Goal: Task Accomplishment & Management: Manage account settings

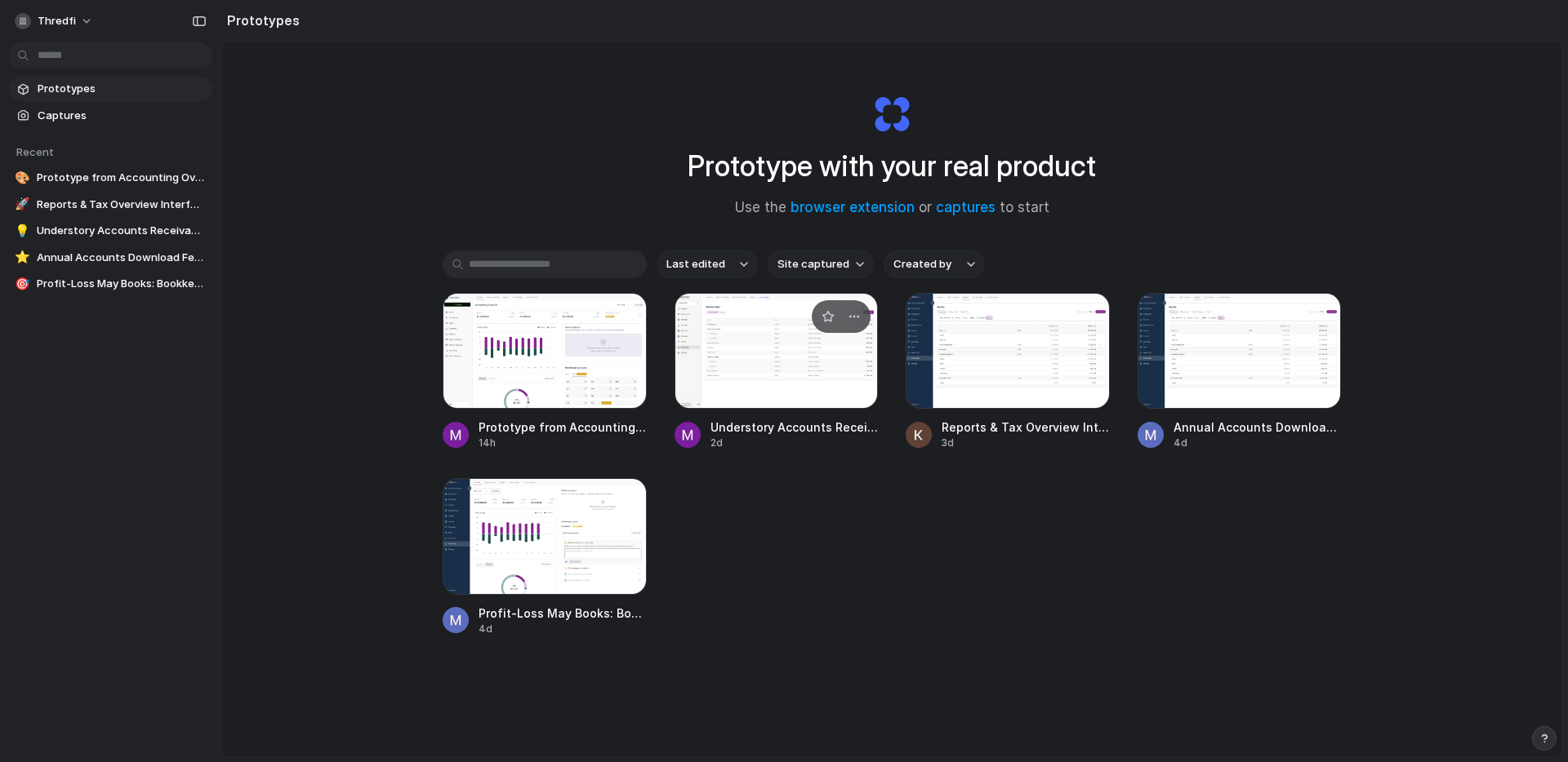
click at [758, 422] on span "Understory Accounts Receivables" at bounding box center [794, 427] width 168 height 17
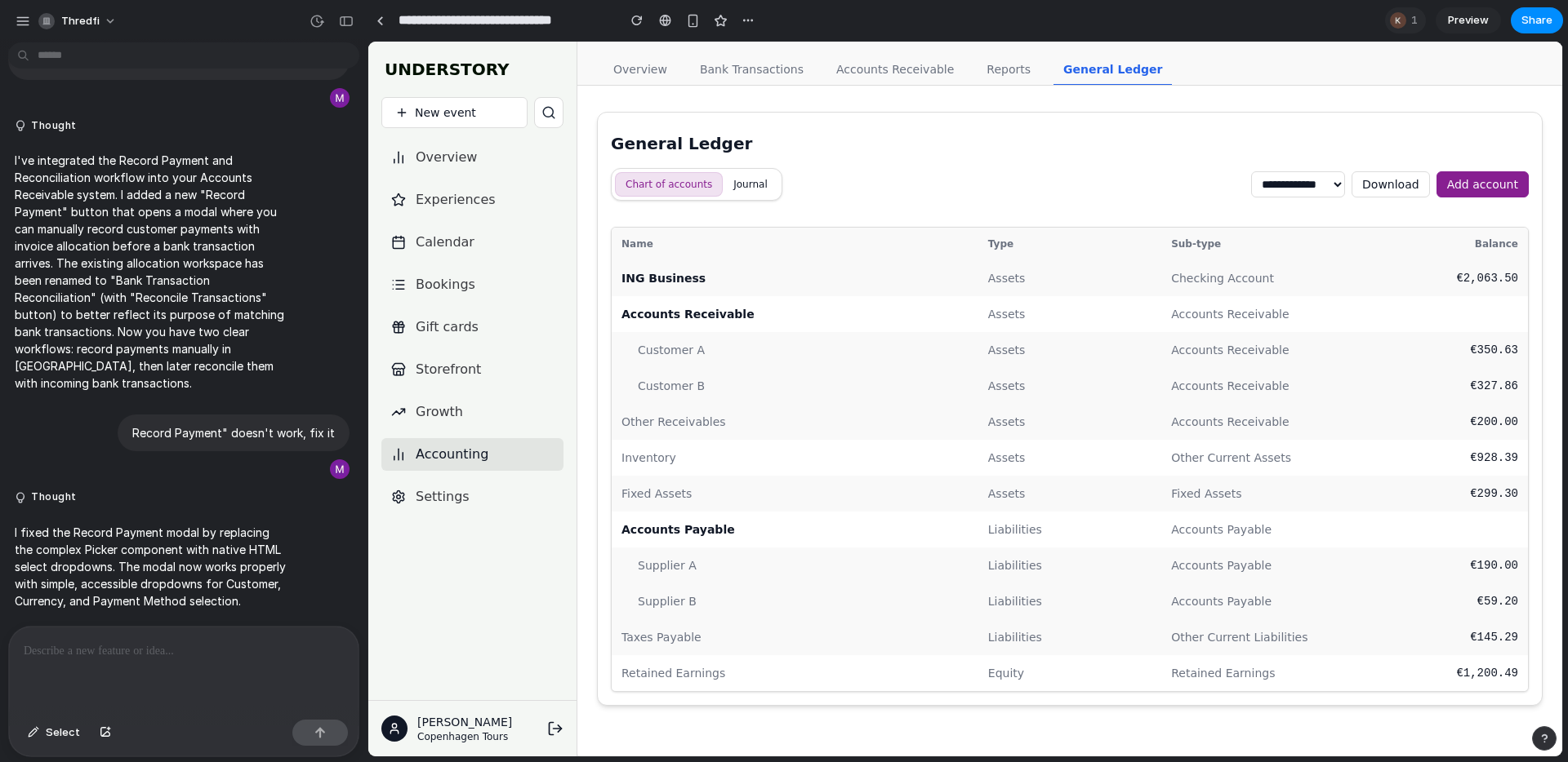
drag, startPoint x: 954, startPoint y: 62, endPoint x: 925, endPoint y: 65, distance: 29.2
click at [954, 62] on nav "Overview Bank Transactions Accounts Receivable Reports General Ledger" at bounding box center [887, 69] width 581 height 30
drag, startPoint x: 925, startPoint y: 65, endPoint x: 867, endPoint y: 69, distance: 58.1
click at [924, 65] on link "Accounts Receivable" at bounding box center [895, 69] width 137 height 31
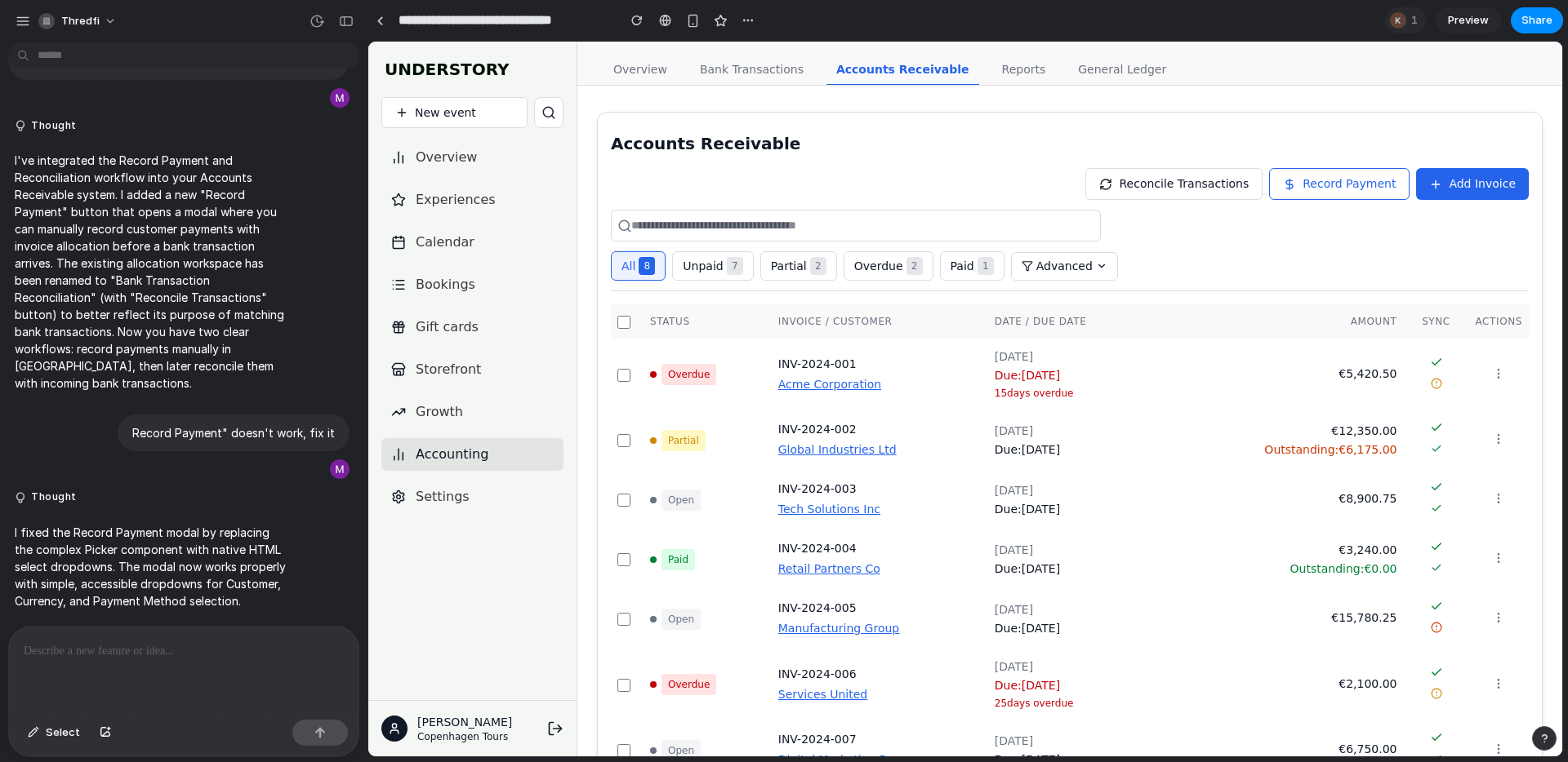
click at [1249, 182] on span "Reconcile Transactions" at bounding box center [1184, 184] width 130 height 17
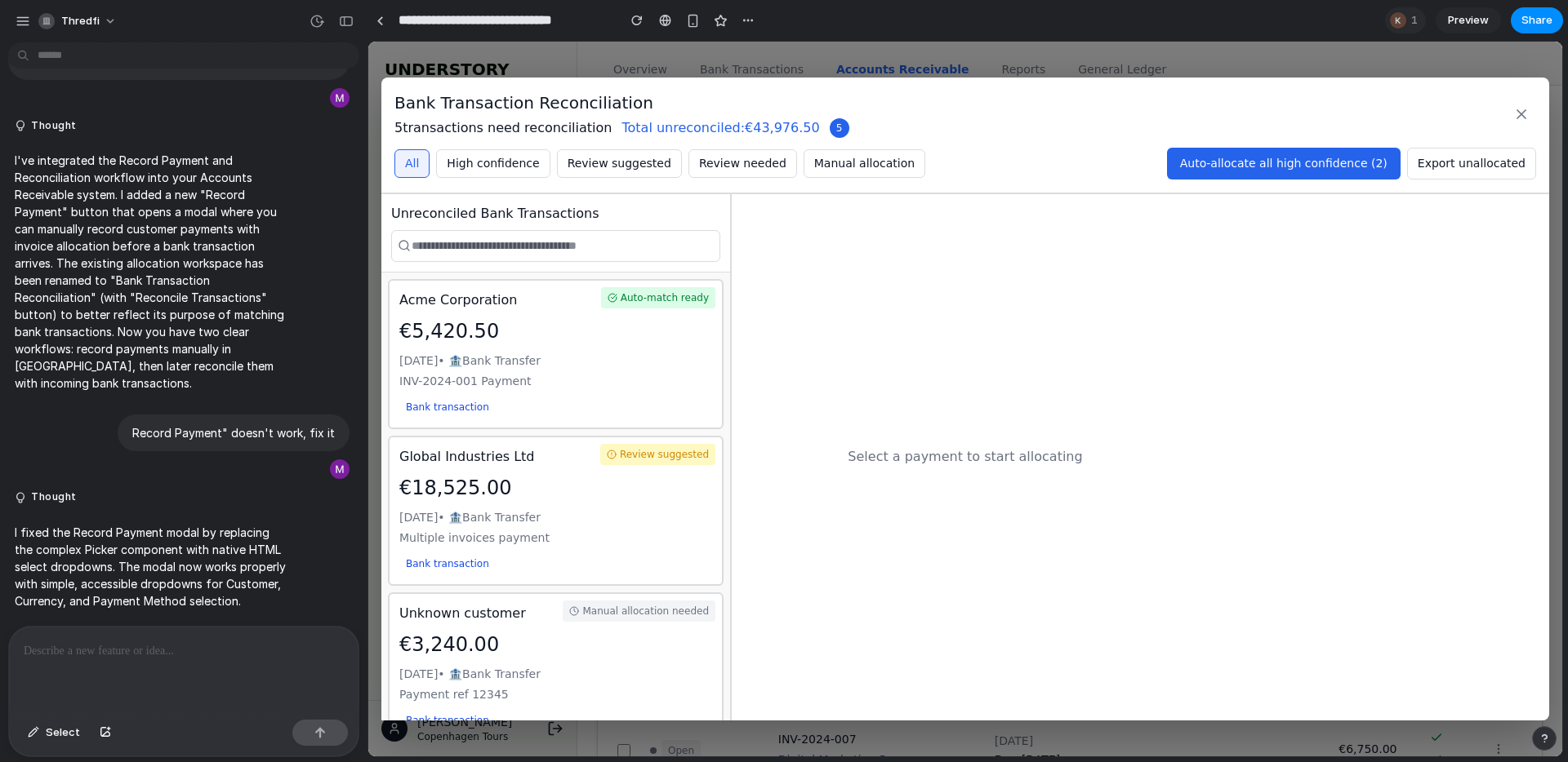
drag, startPoint x: 1526, startPoint y: 117, endPoint x: 1511, endPoint y: 130, distance: 19.8
click at [1526, 117] on icon at bounding box center [1521, 114] width 8 height 8
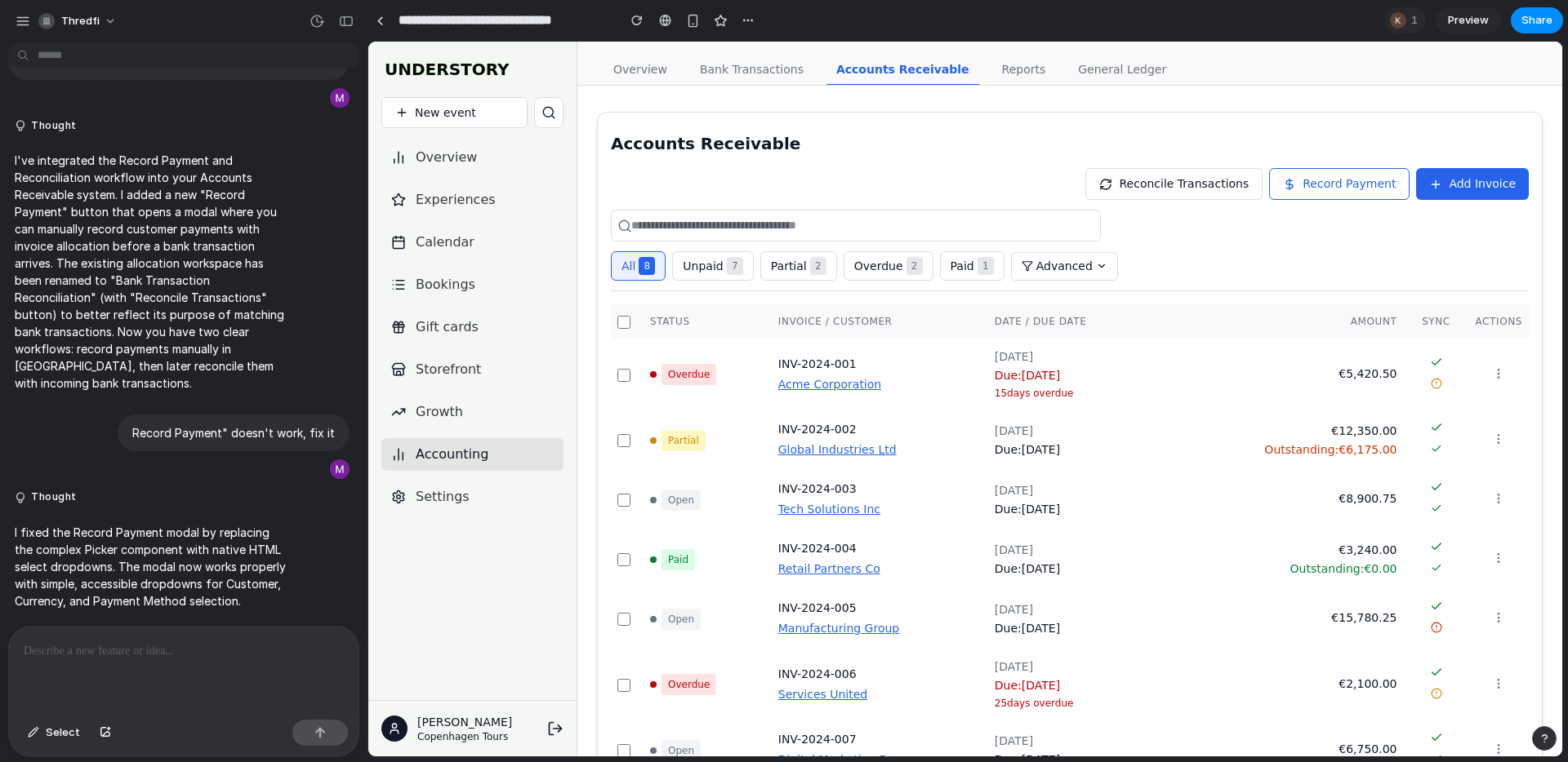
click at [1370, 173] on button "Record Payment" at bounding box center [1340, 184] width 141 height 32
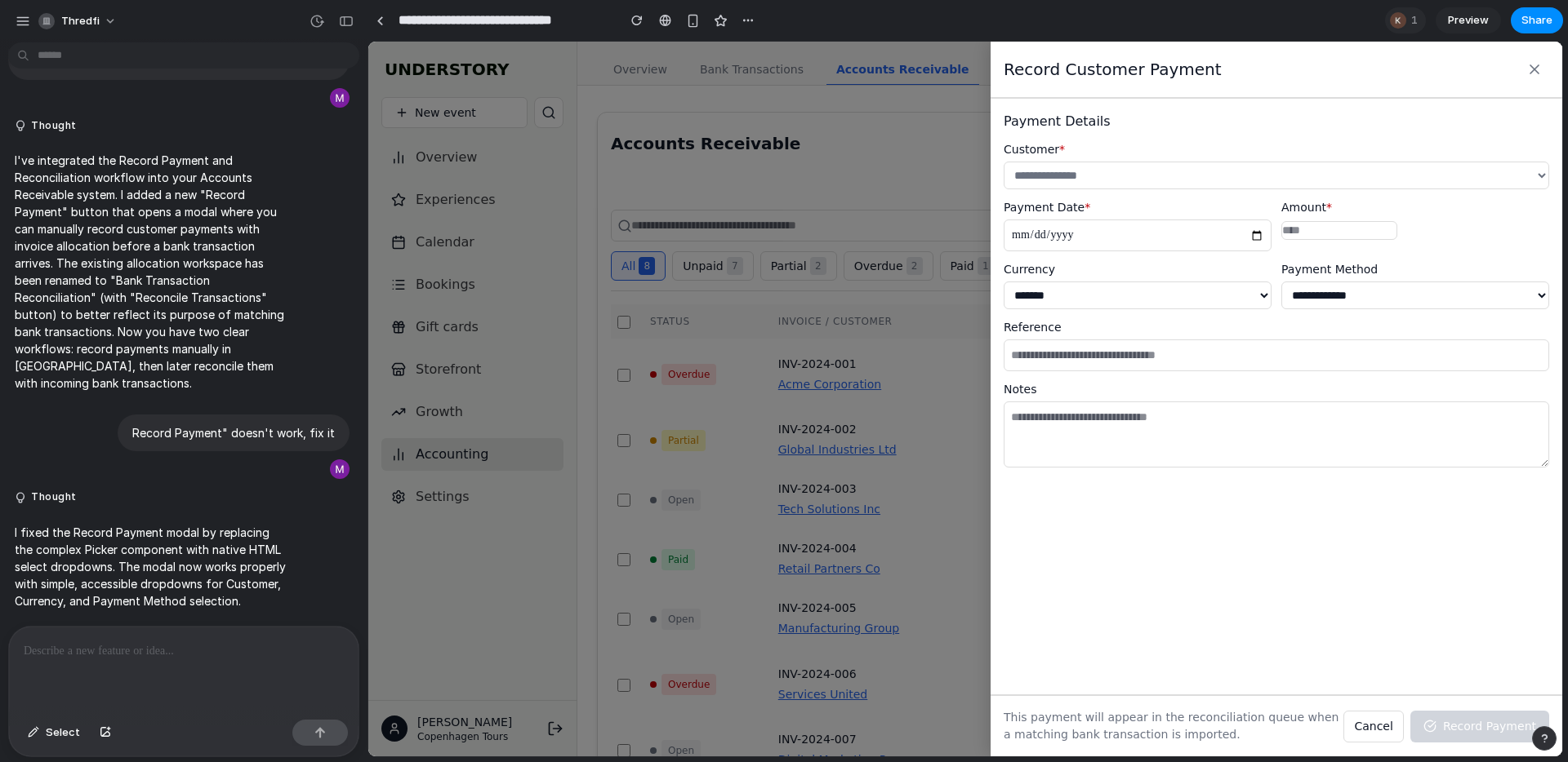
click at [1543, 69] on button at bounding box center [1534, 69] width 29 height 29
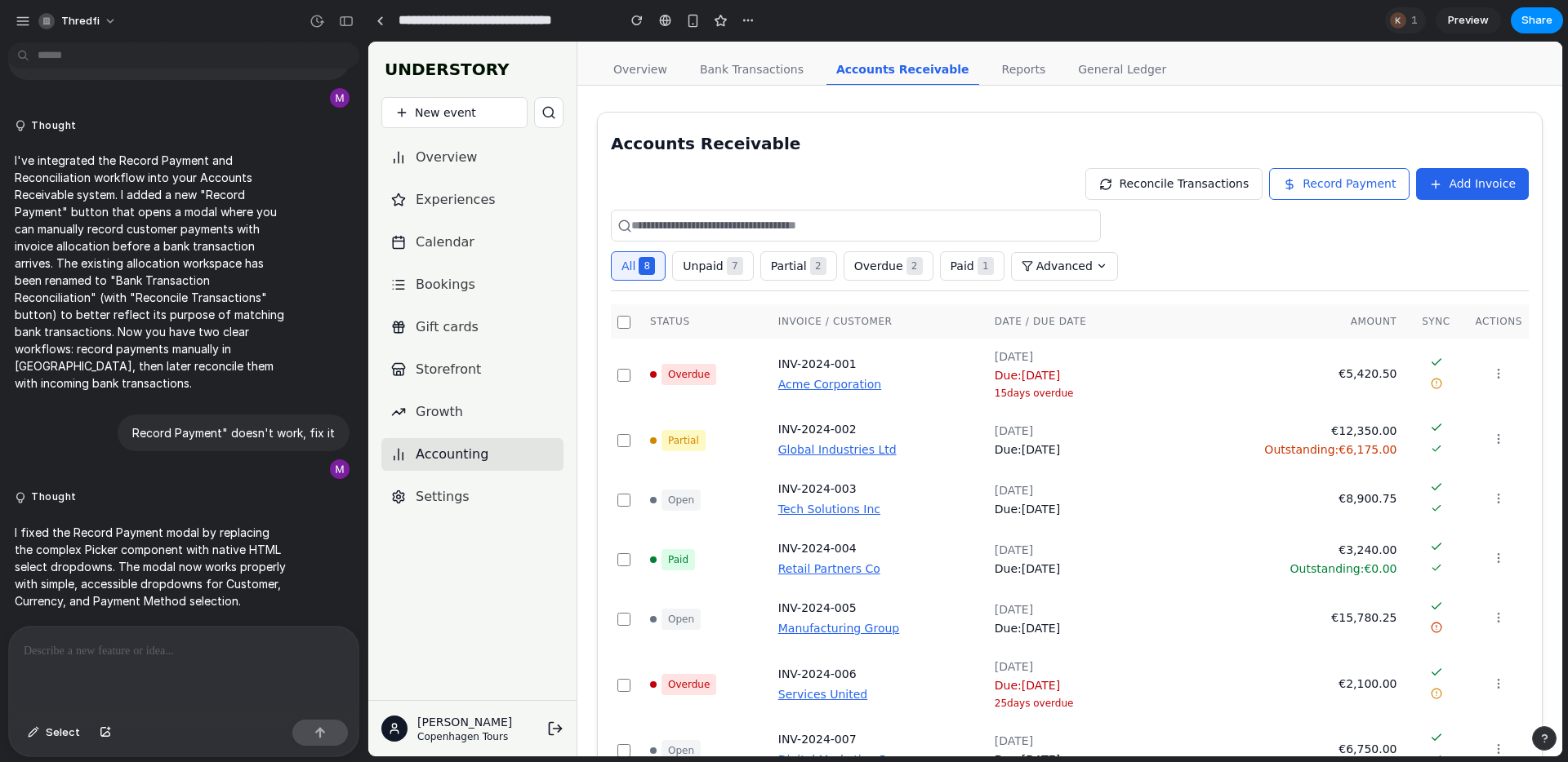
click at [1489, 181] on span "Add Invoice" at bounding box center [1482, 184] width 67 height 17
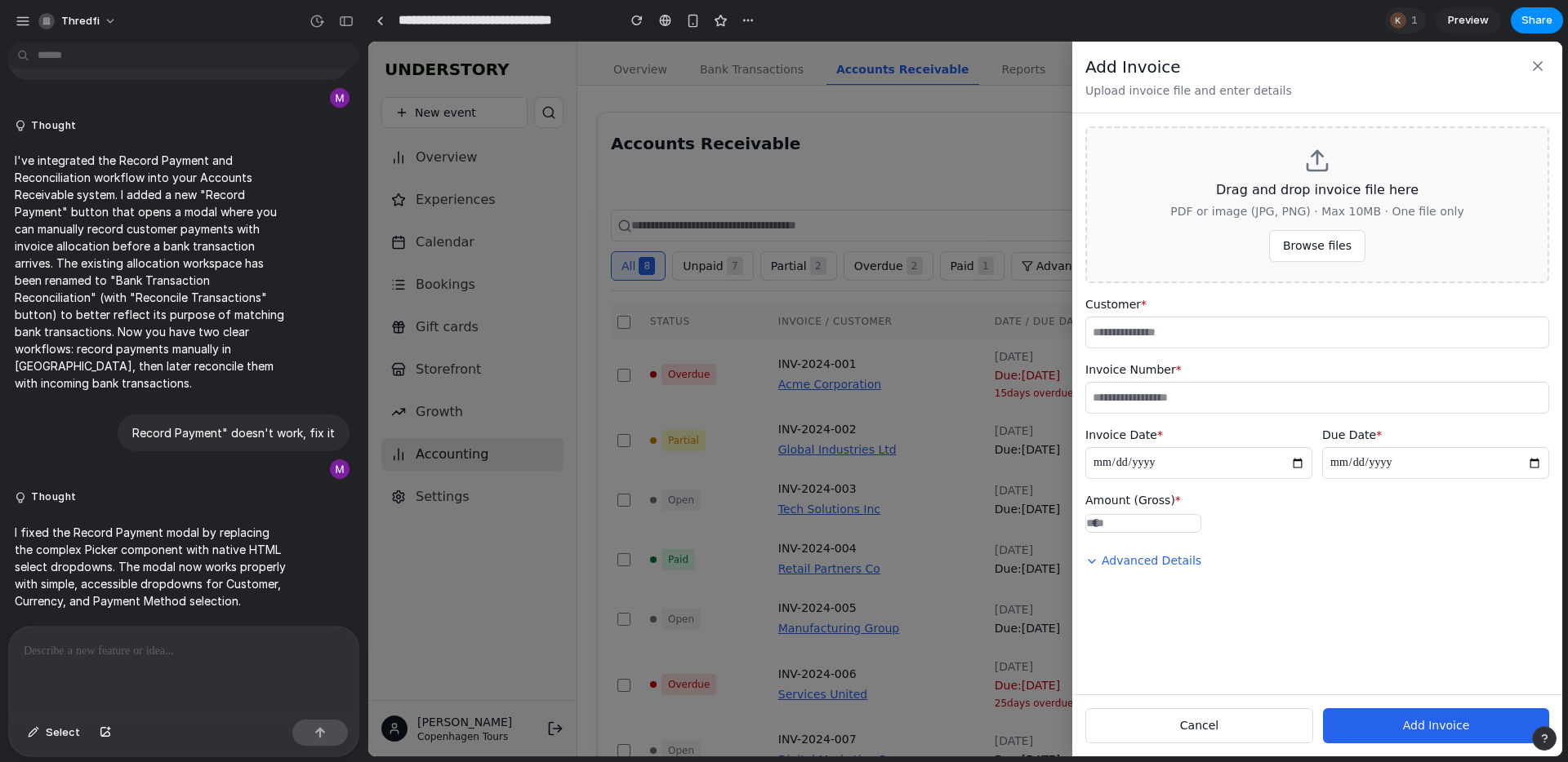
click at [1338, 339] on input "text" at bounding box center [1317, 332] width 464 height 32
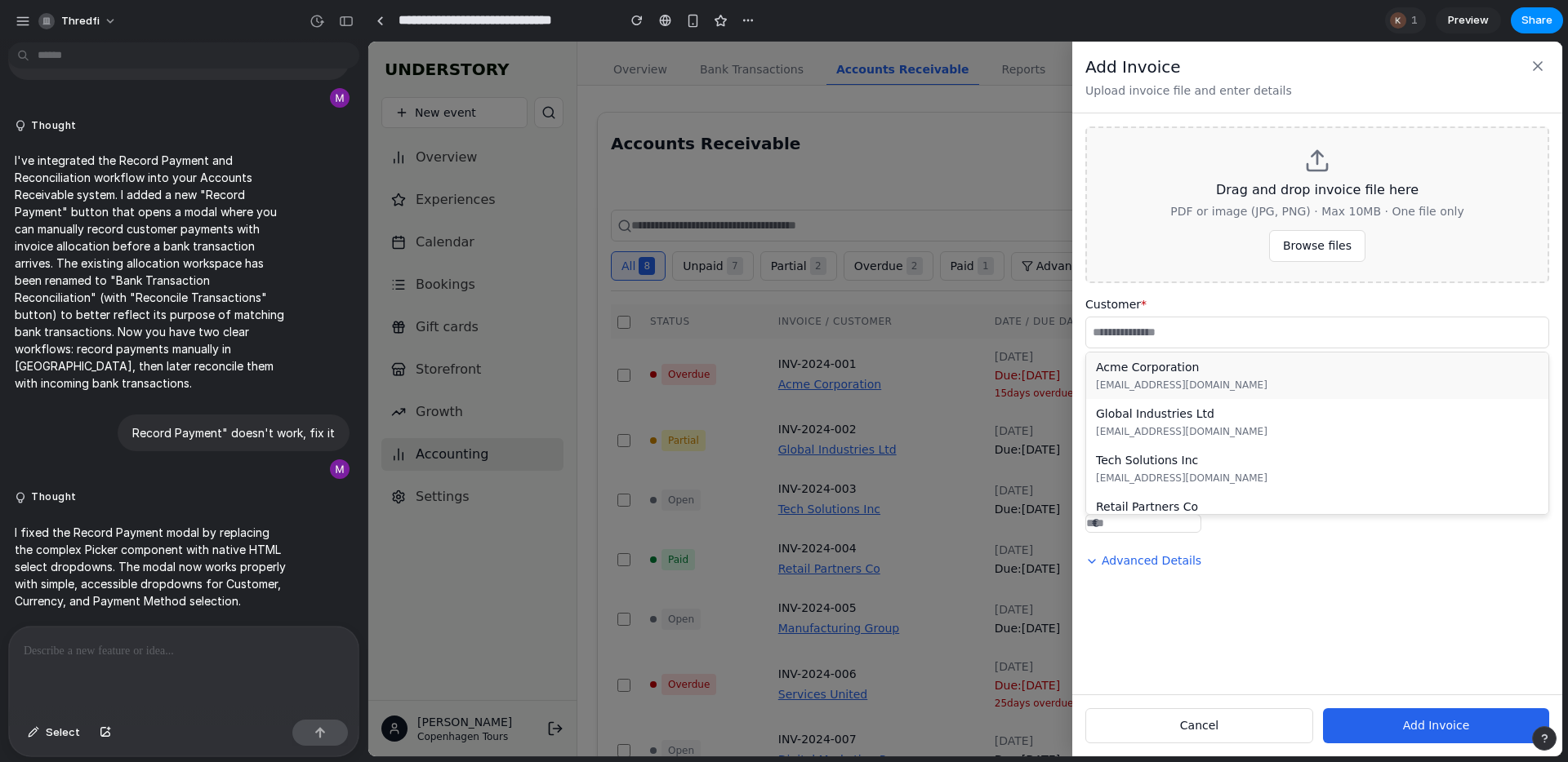
click at [1294, 378] on div "[EMAIL_ADDRESS][DOMAIN_NAME]" at bounding box center [1316, 386] width 442 height 15
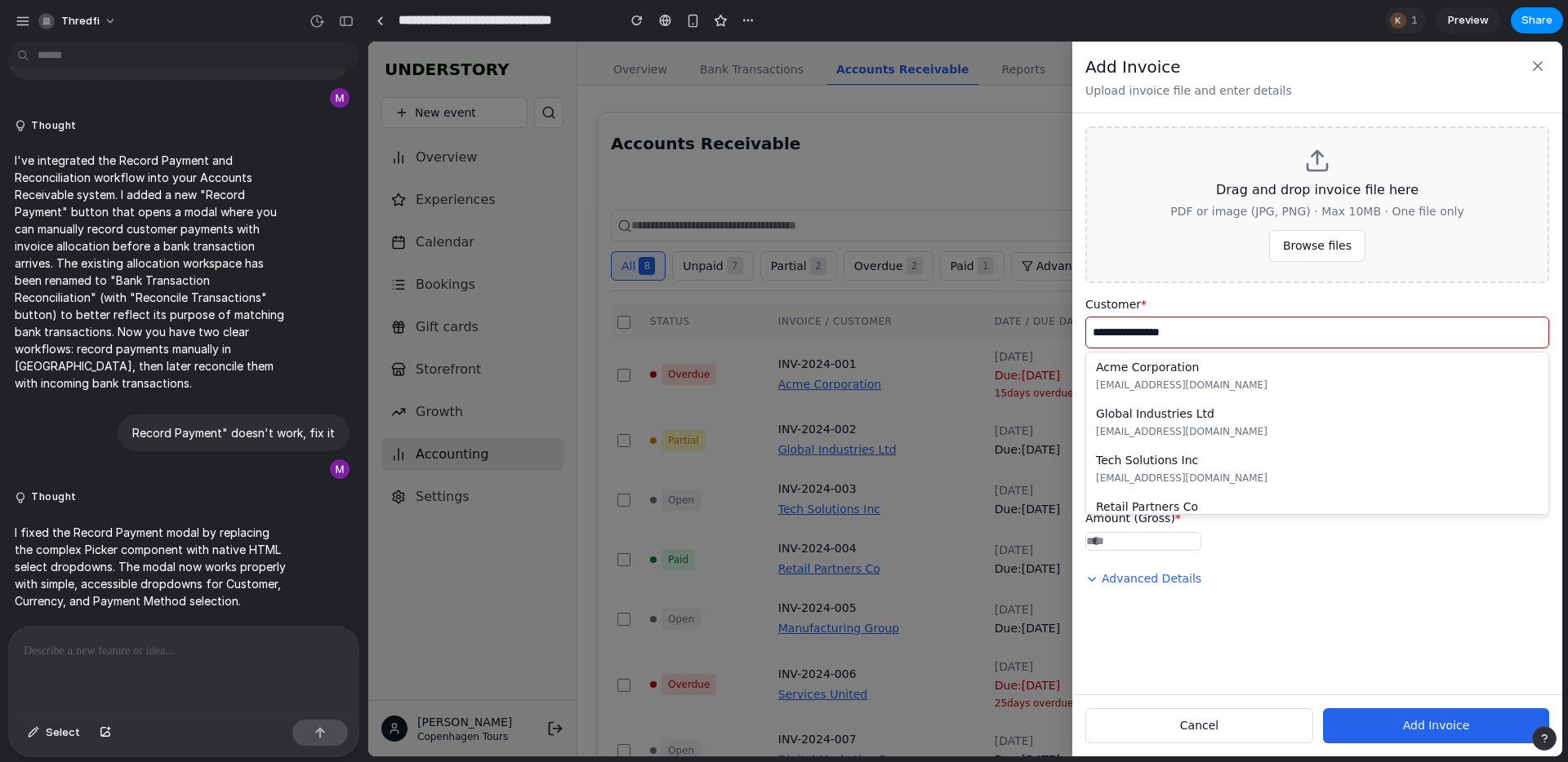
click at [1280, 335] on input "**********" at bounding box center [1317, 332] width 464 height 32
click at [1298, 416] on div "Global Industries Ltd" at bounding box center [1316, 414] width 442 height 17
type input "**********"
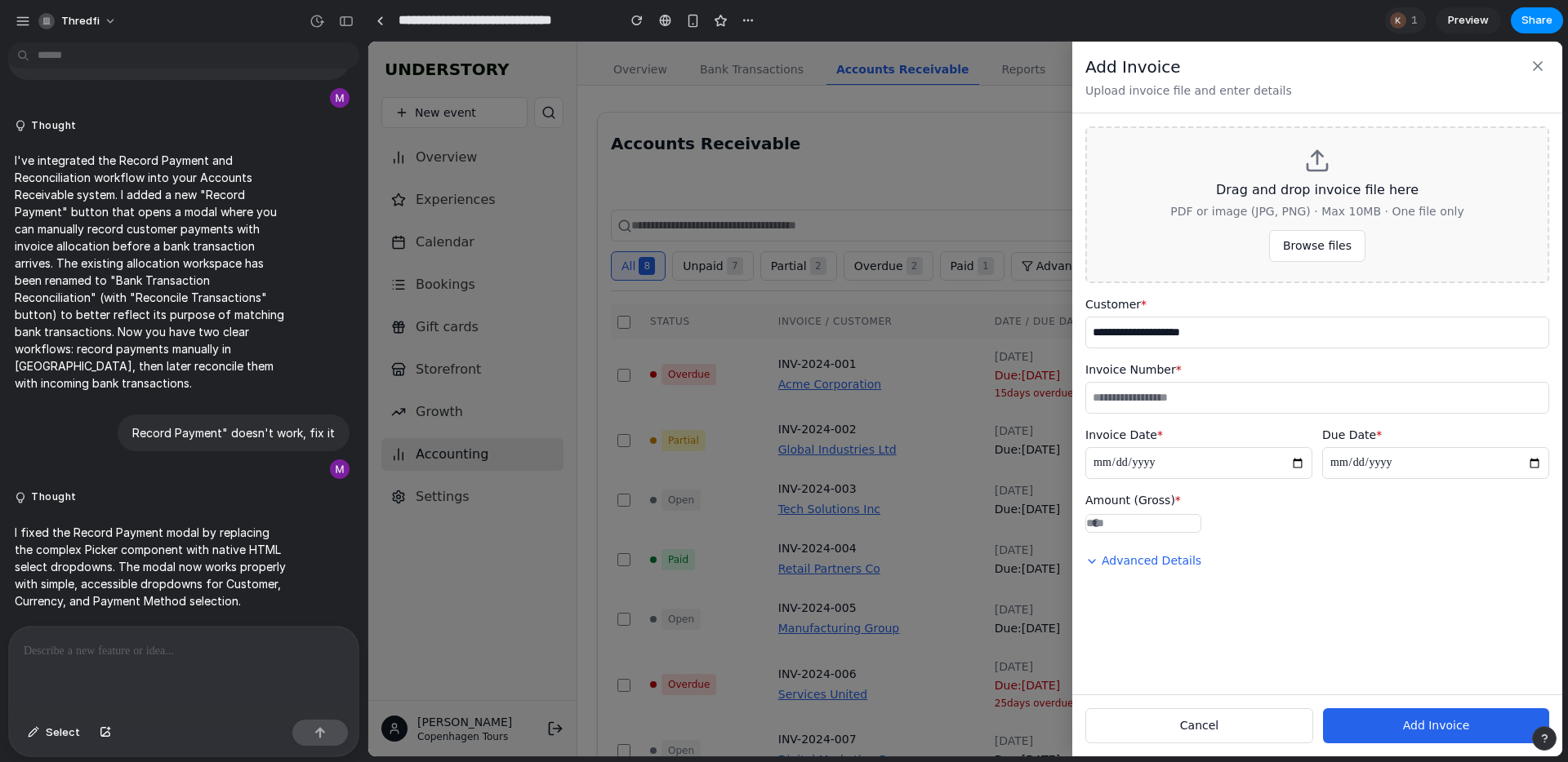
click at [1155, 329] on input "**********" at bounding box center [1317, 332] width 464 height 32
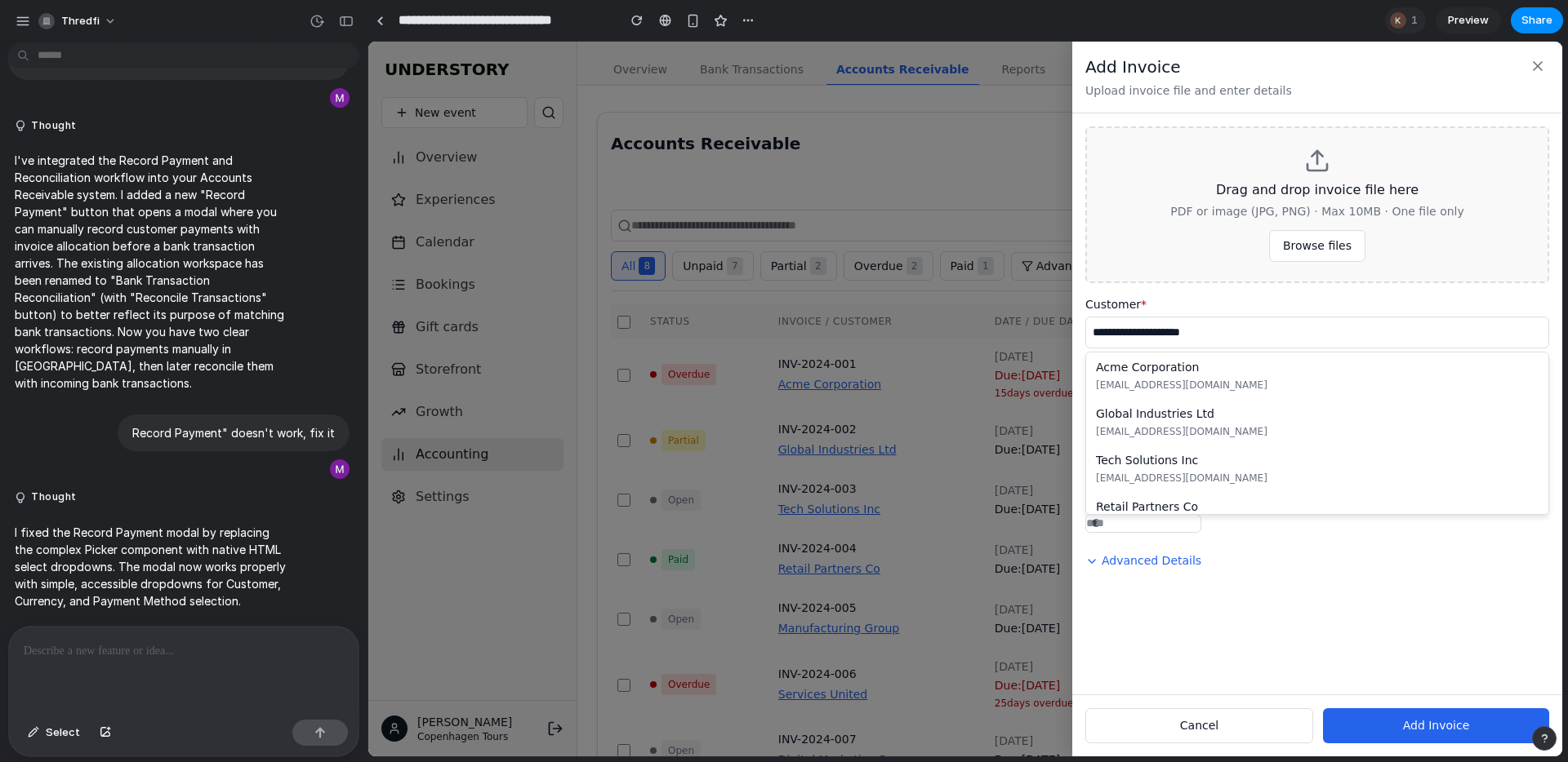
click at [1155, 329] on input "**********" at bounding box center [1317, 332] width 464 height 32
click at [1377, 617] on div "**********" at bounding box center [1317, 404] width 490 height 581
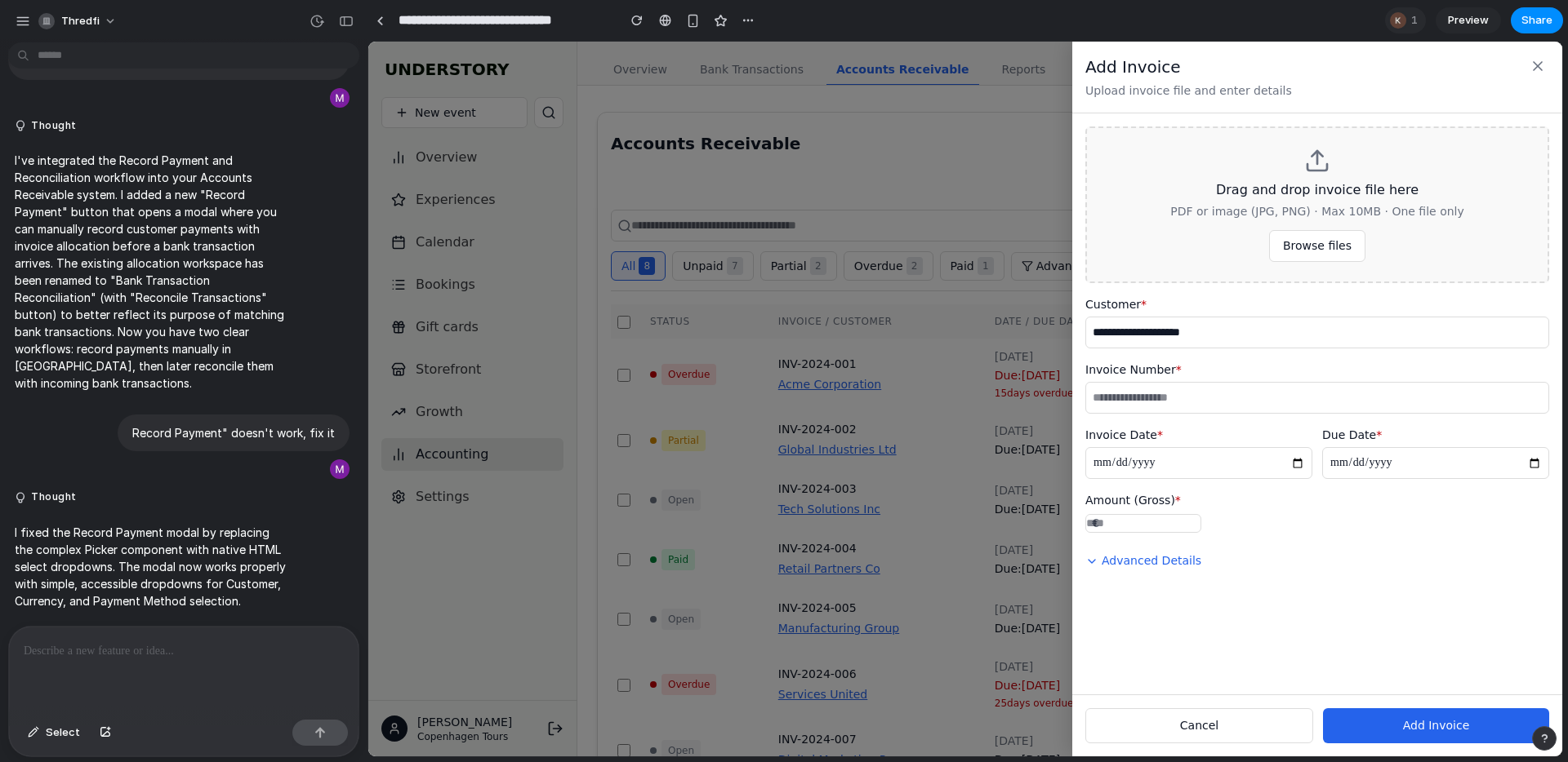
click at [1150, 576] on button "Advanced Details" at bounding box center [1144, 561] width 116 height 30
select select "******"
click at [1157, 576] on button "Advanced Details" at bounding box center [1144, 561] width 116 height 30
click at [1538, 66] on icon at bounding box center [1537, 66] width 8 height 8
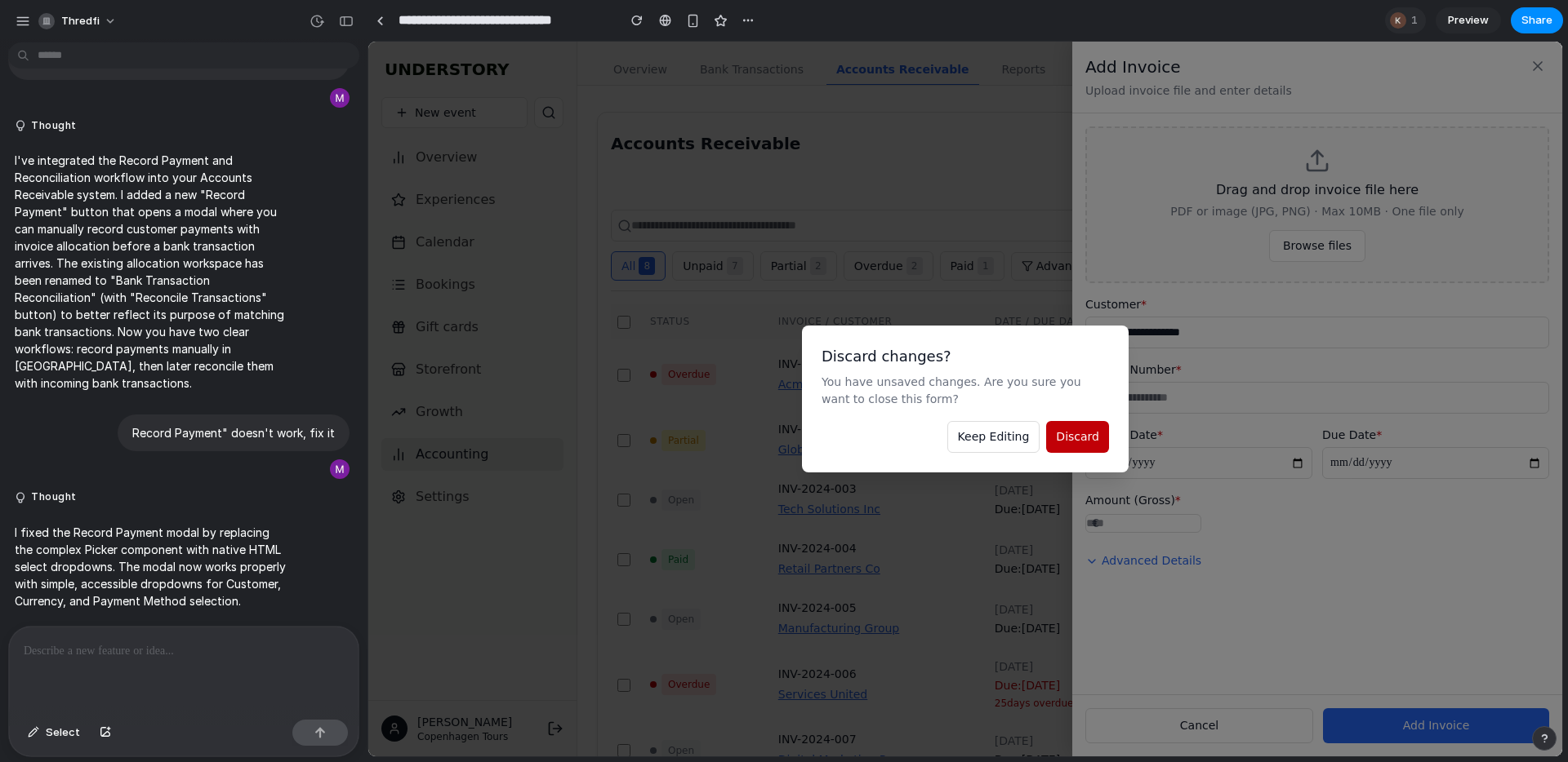
click at [1069, 450] on button "Discard" at bounding box center [1077, 437] width 63 height 32
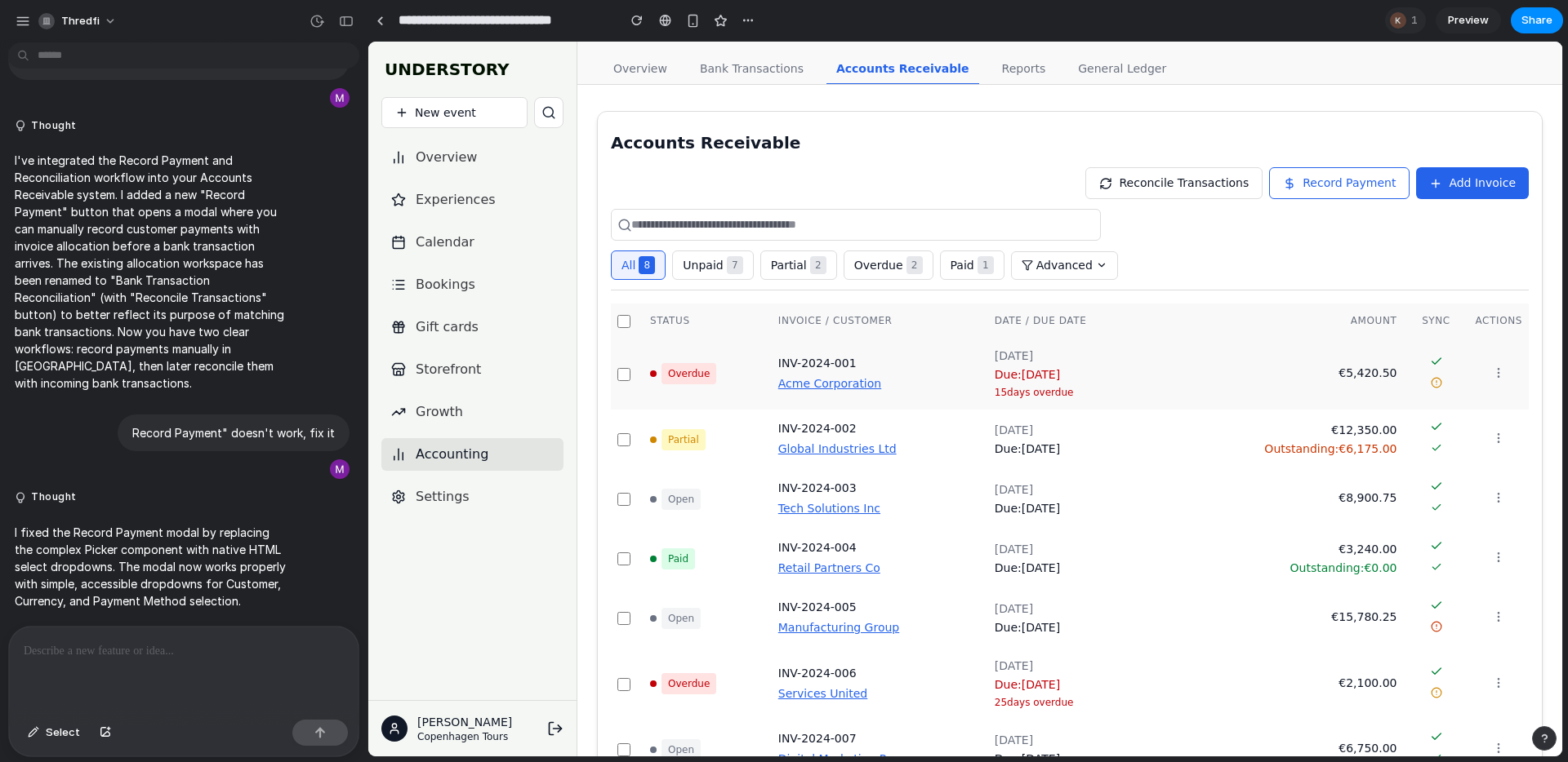
scroll to position [11, 0]
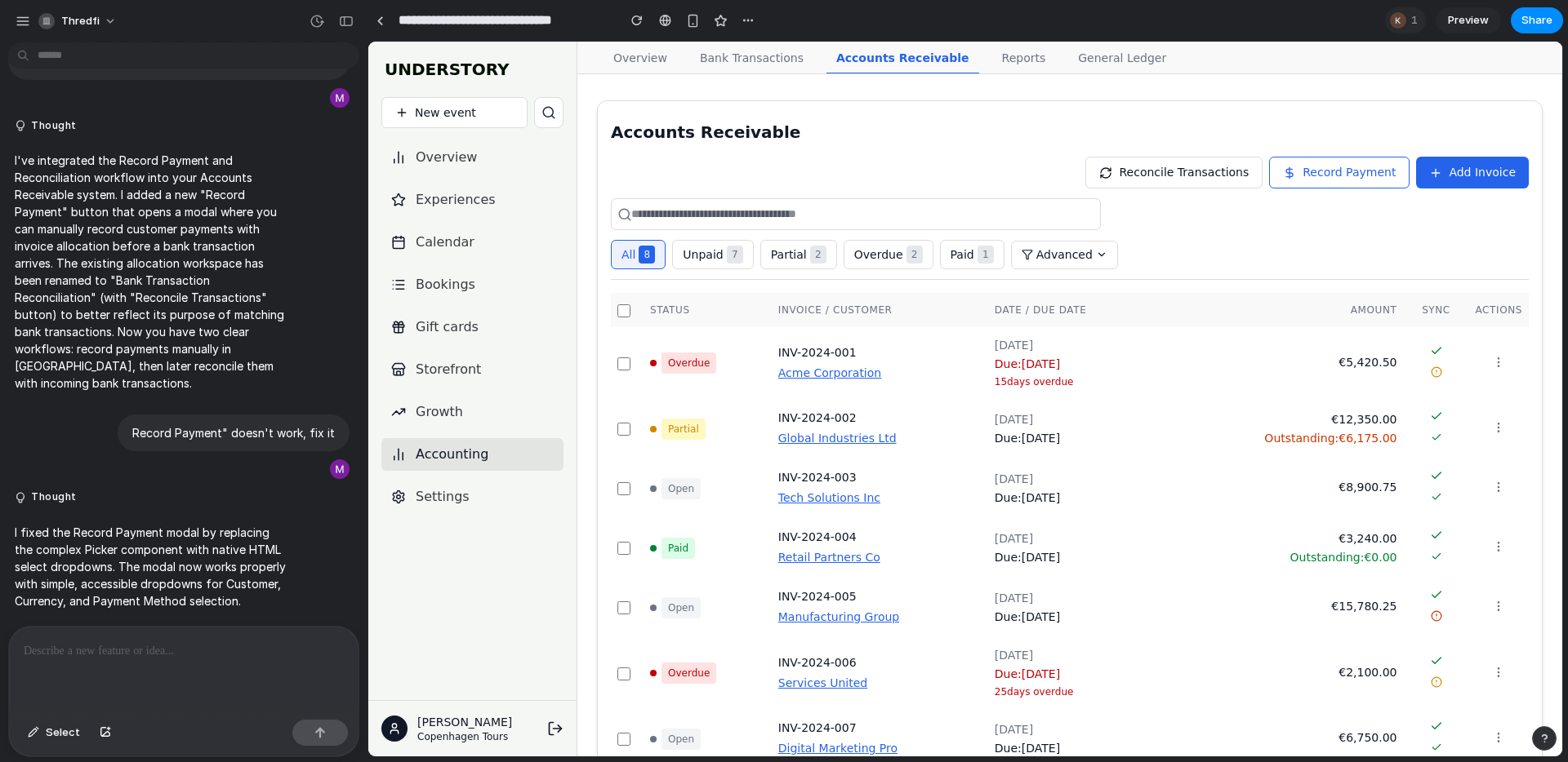
click at [1007, 53] on link "Reports" at bounding box center [1024, 58] width 64 height 31
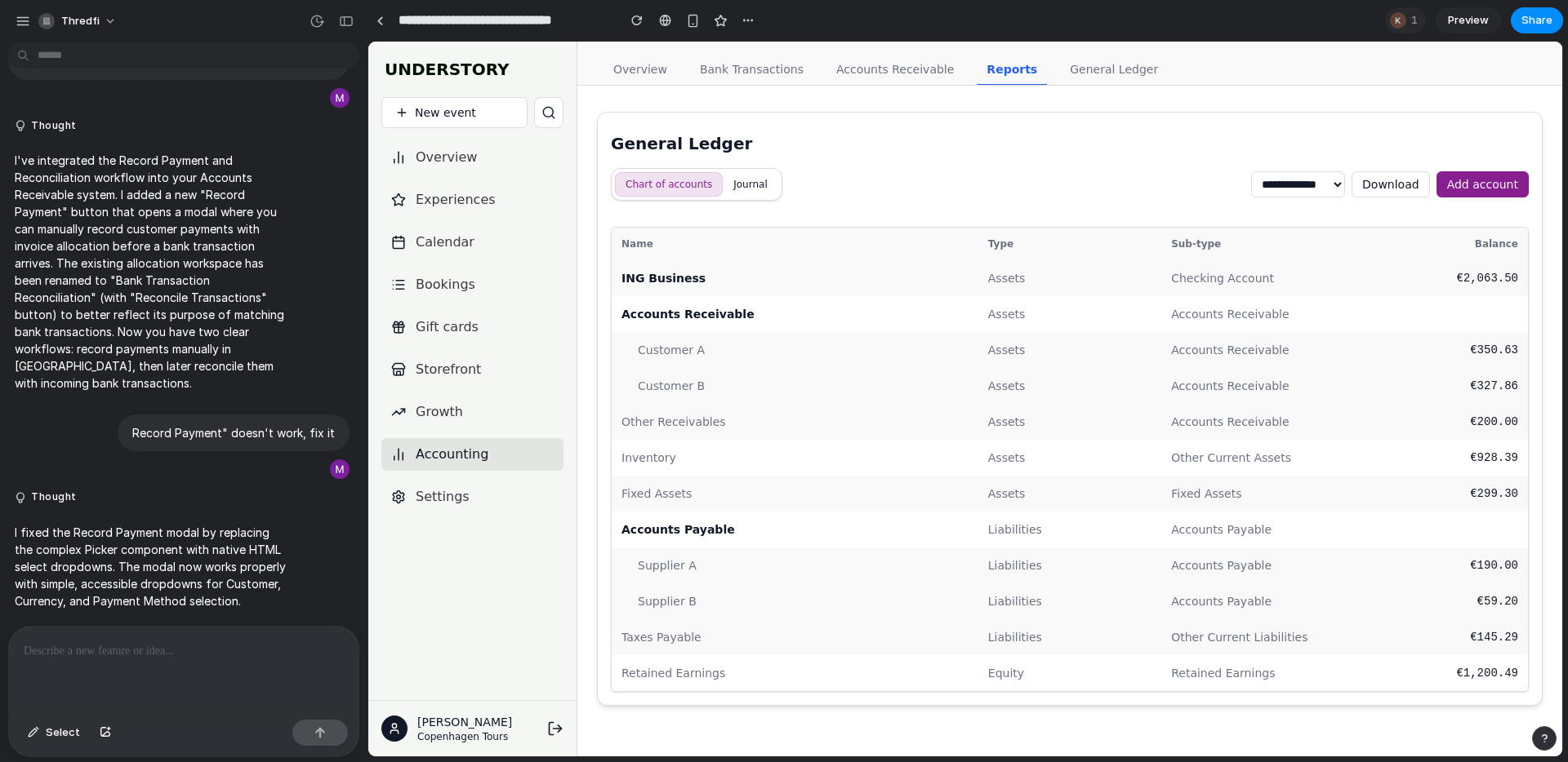
click at [1095, 63] on link "General Ledger" at bounding box center [1114, 69] width 108 height 31
drag, startPoint x: 936, startPoint y: 70, endPoint x: 938, endPoint y: 79, distance: 9.2
click at [936, 70] on link "Accounts Receivable" at bounding box center [895, 69] width 137 height 31
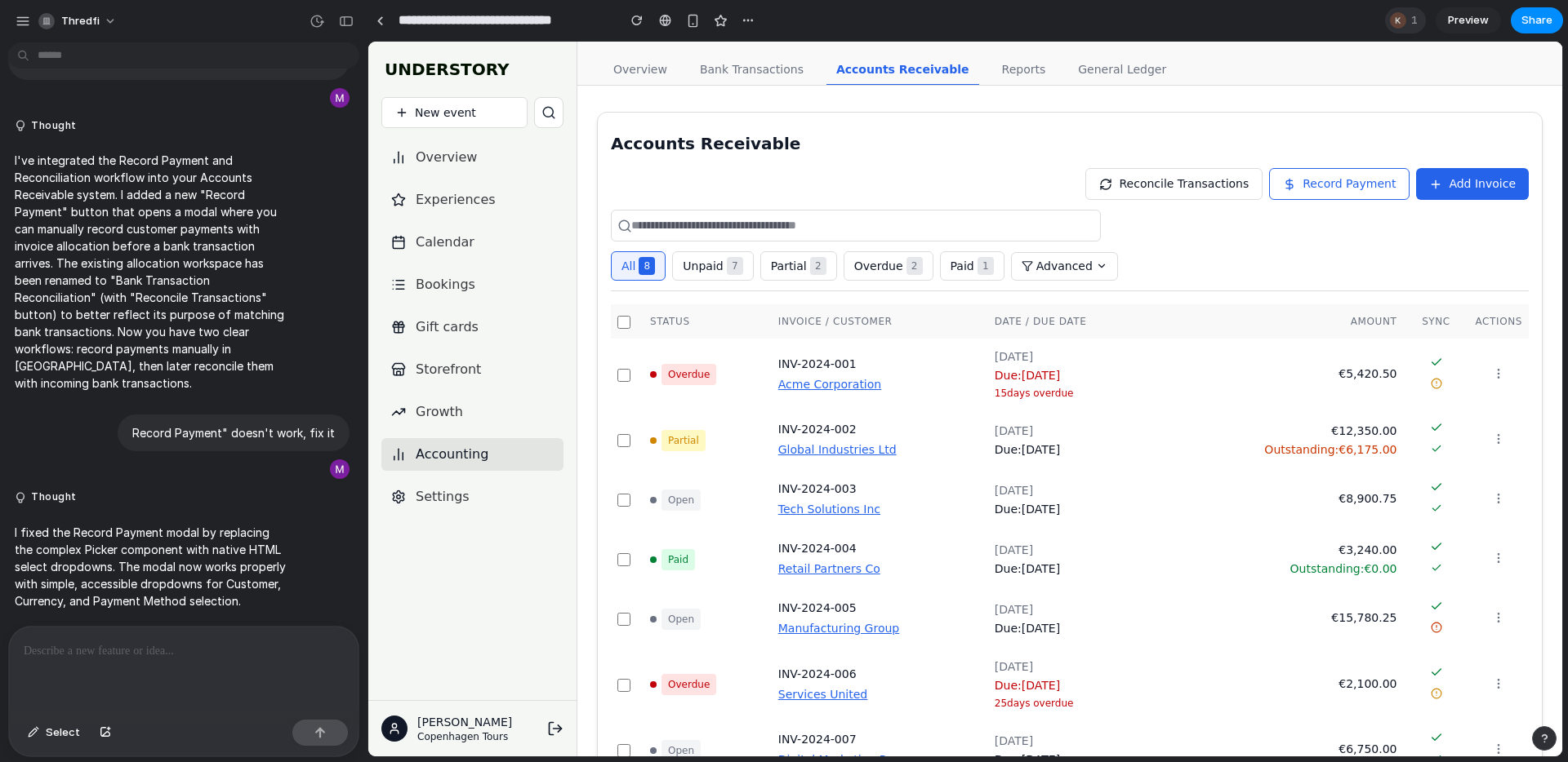
click at [1403, 24] on div at bounding box center [1397, 20] width 16 height 16
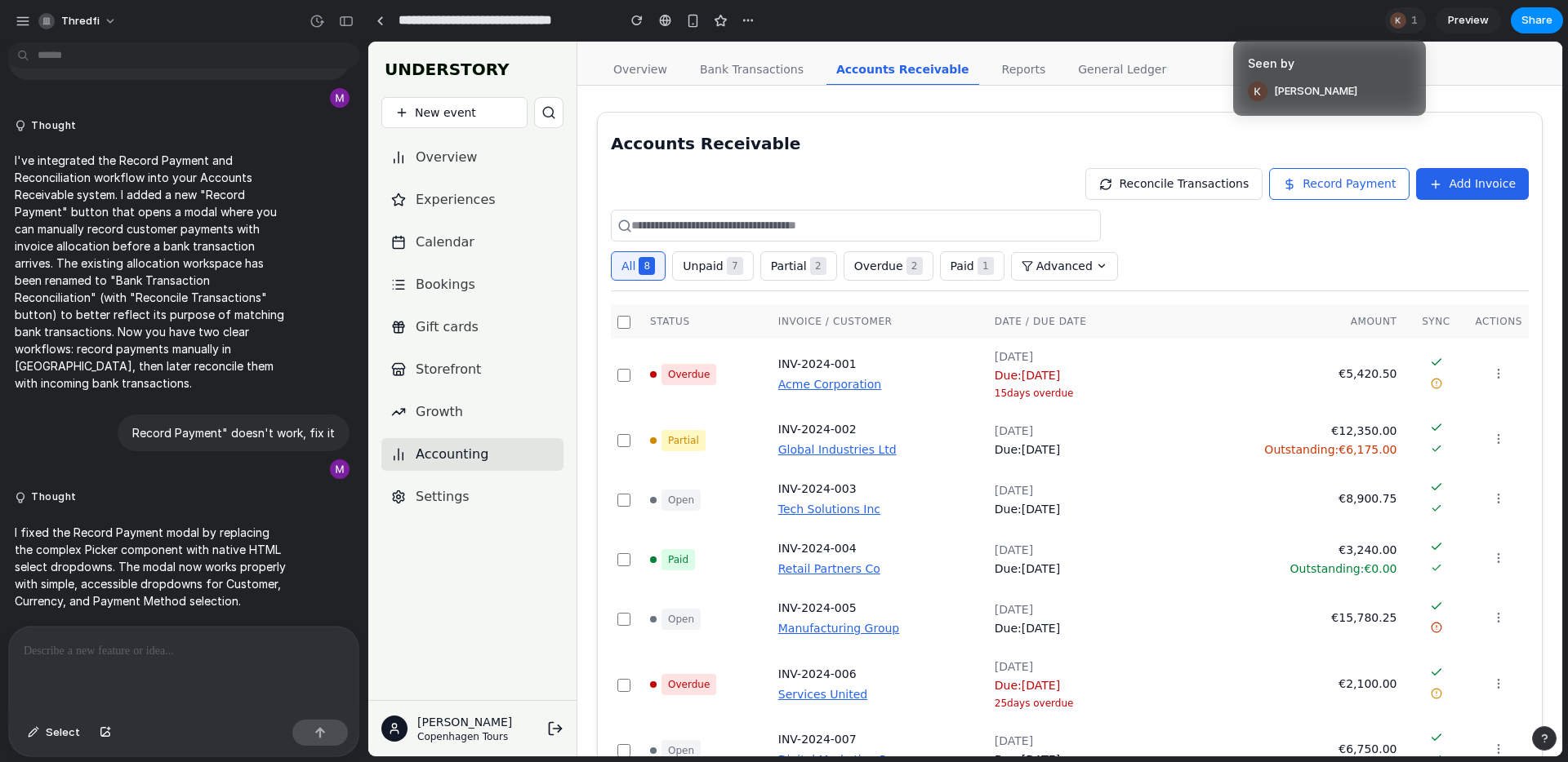
click at [1180, 118] on div "Seen by [PERSON_NAME]" at bounding box center [784, 381] width 1568 height 762
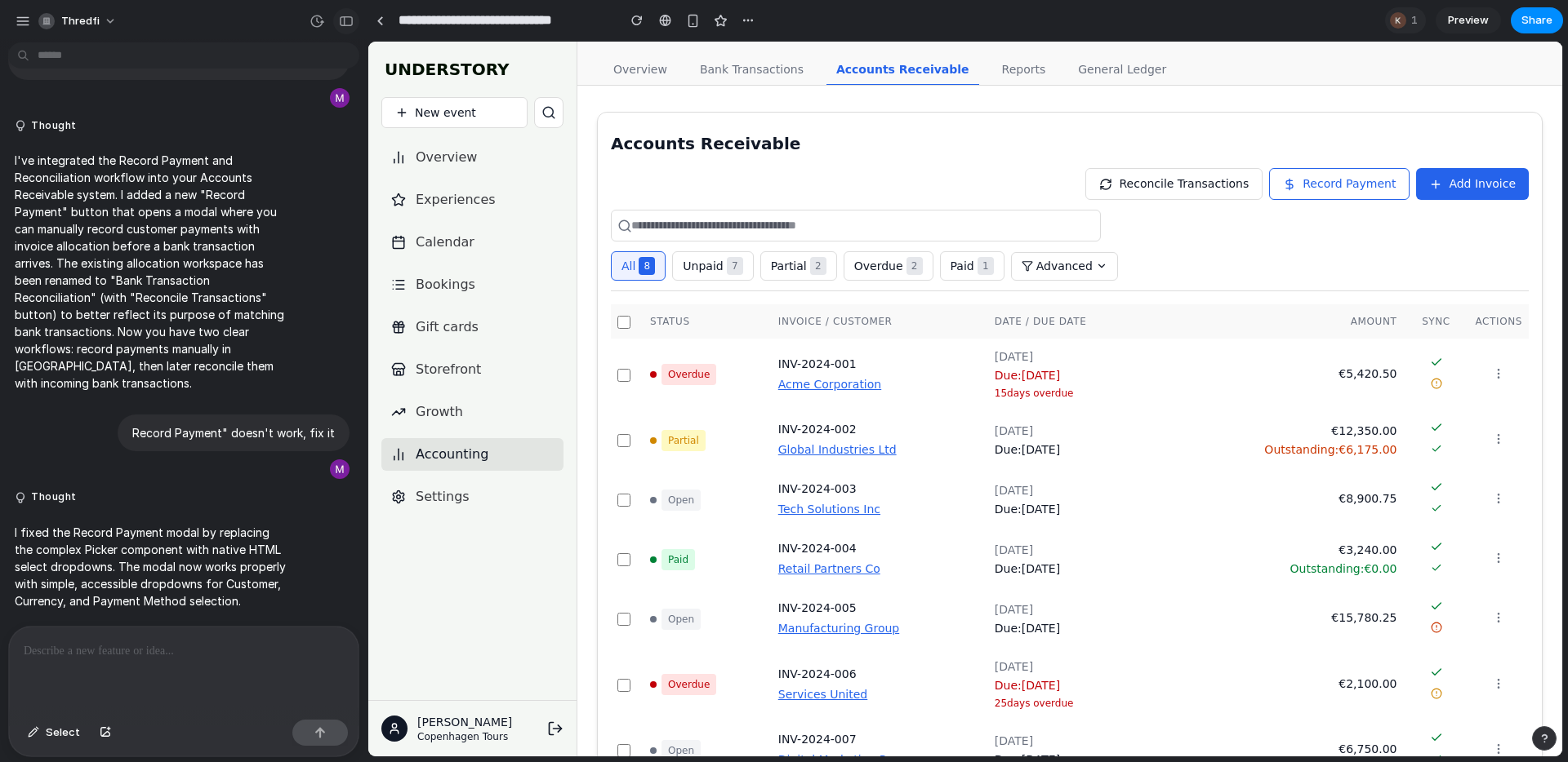
click at [352, 23] on div "button" at bounding box center [346, 22] width 15 height 11
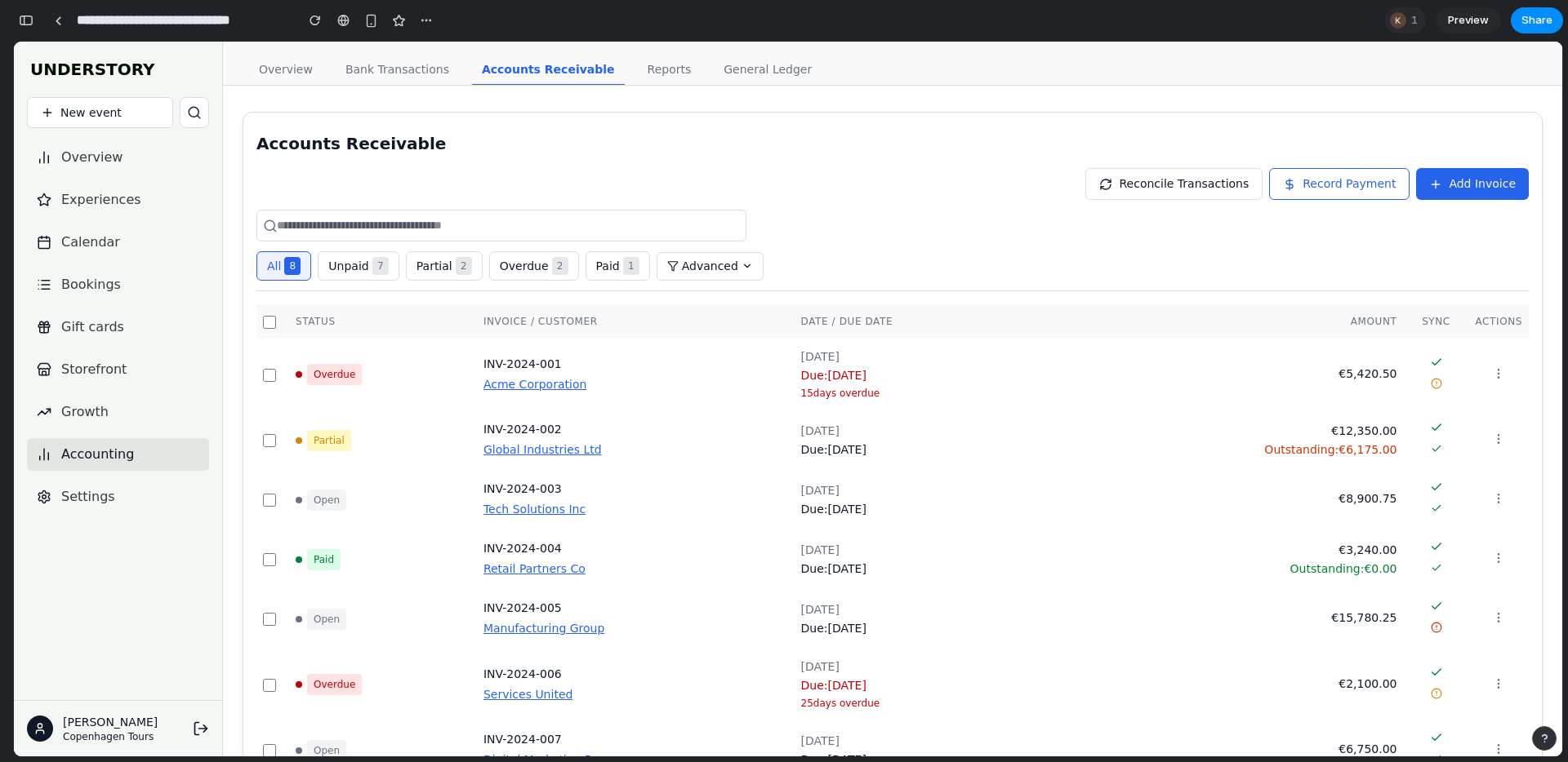
scroll to position [125, 0]
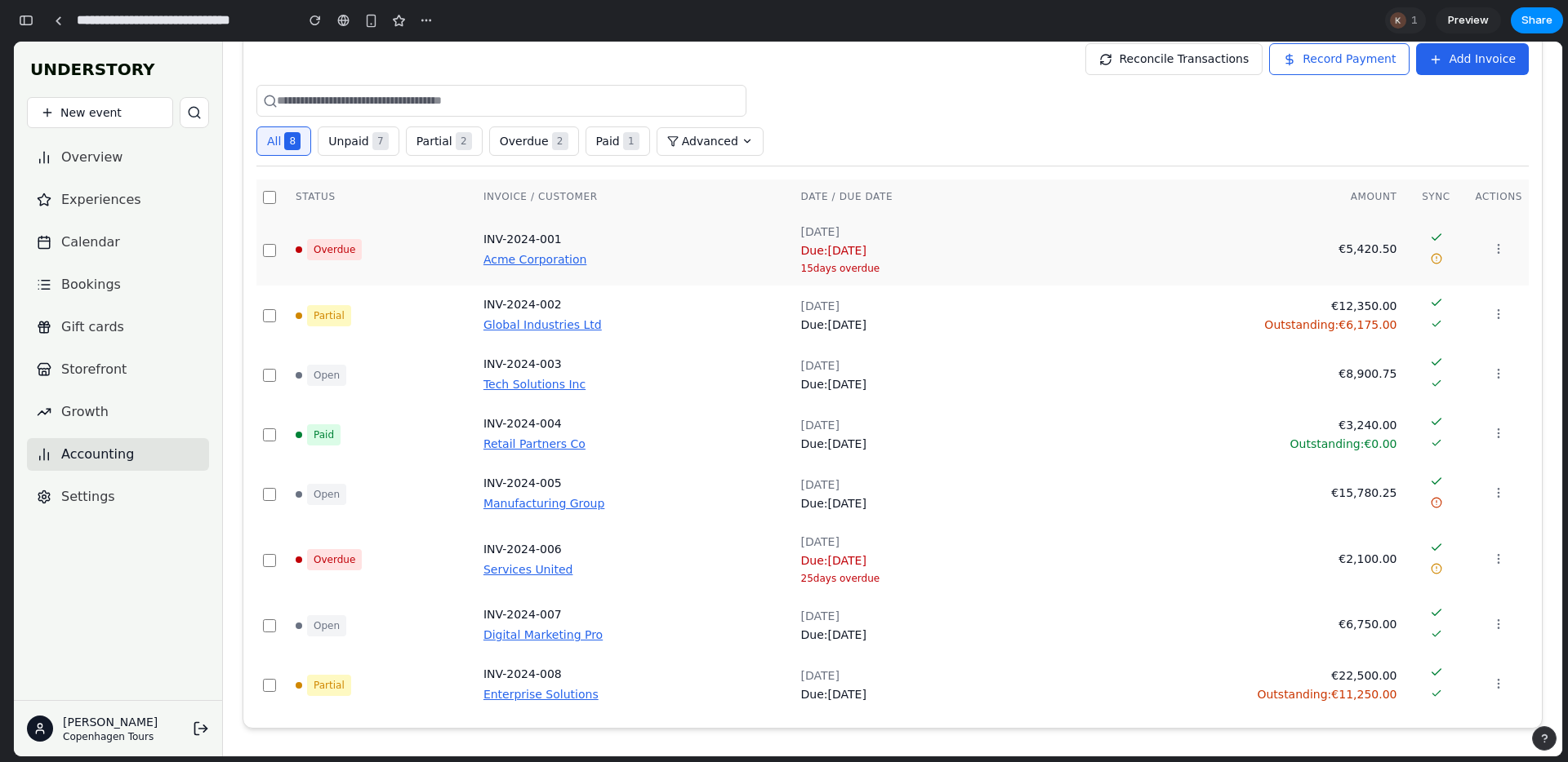
click at [555, 258] on button "Acme Corporation" at bounding box center [535, 260] width 103 height 17
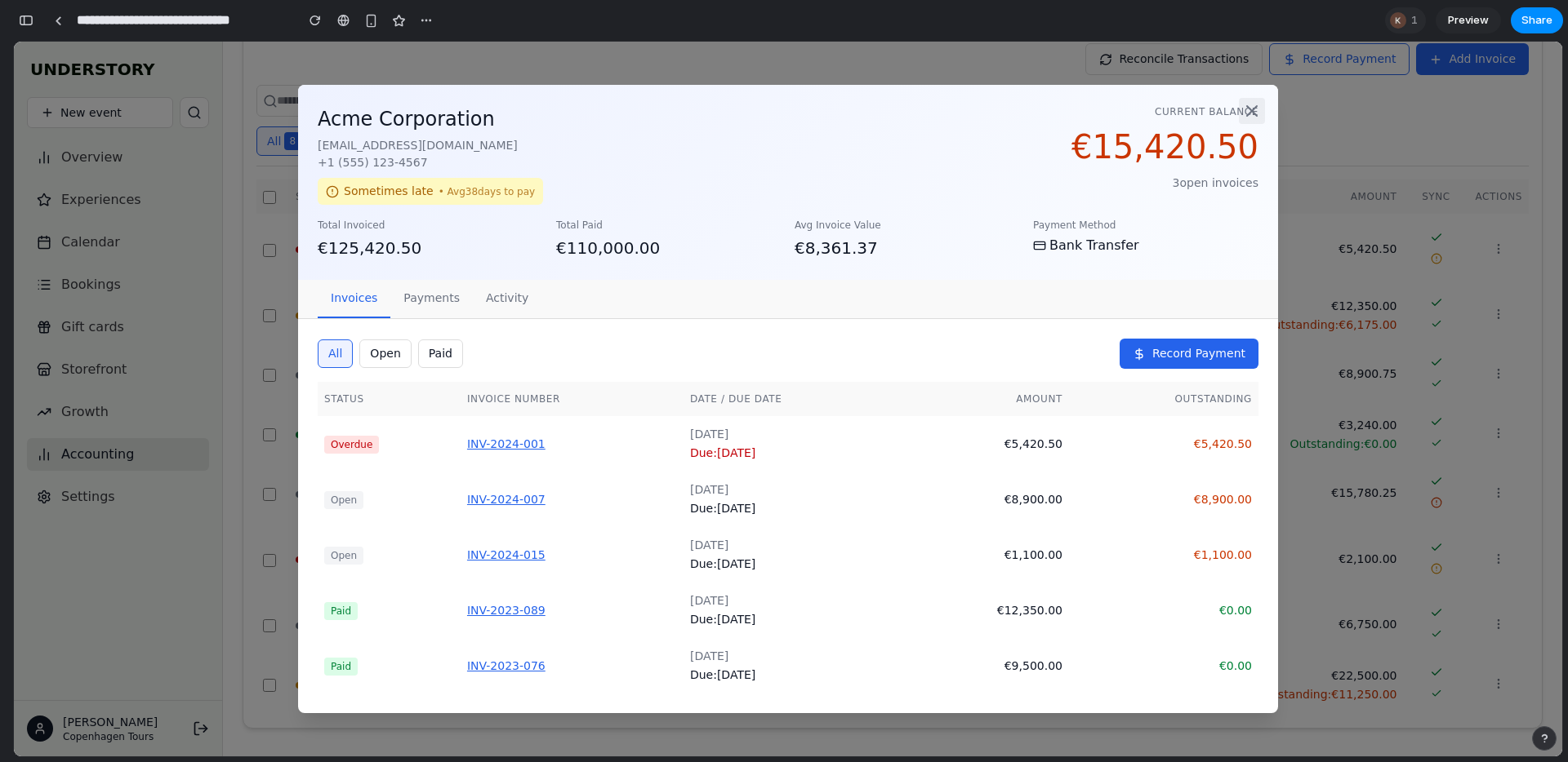
click at [1258, 106] on icon at bounding box center [1252, 111] width 20 height 20
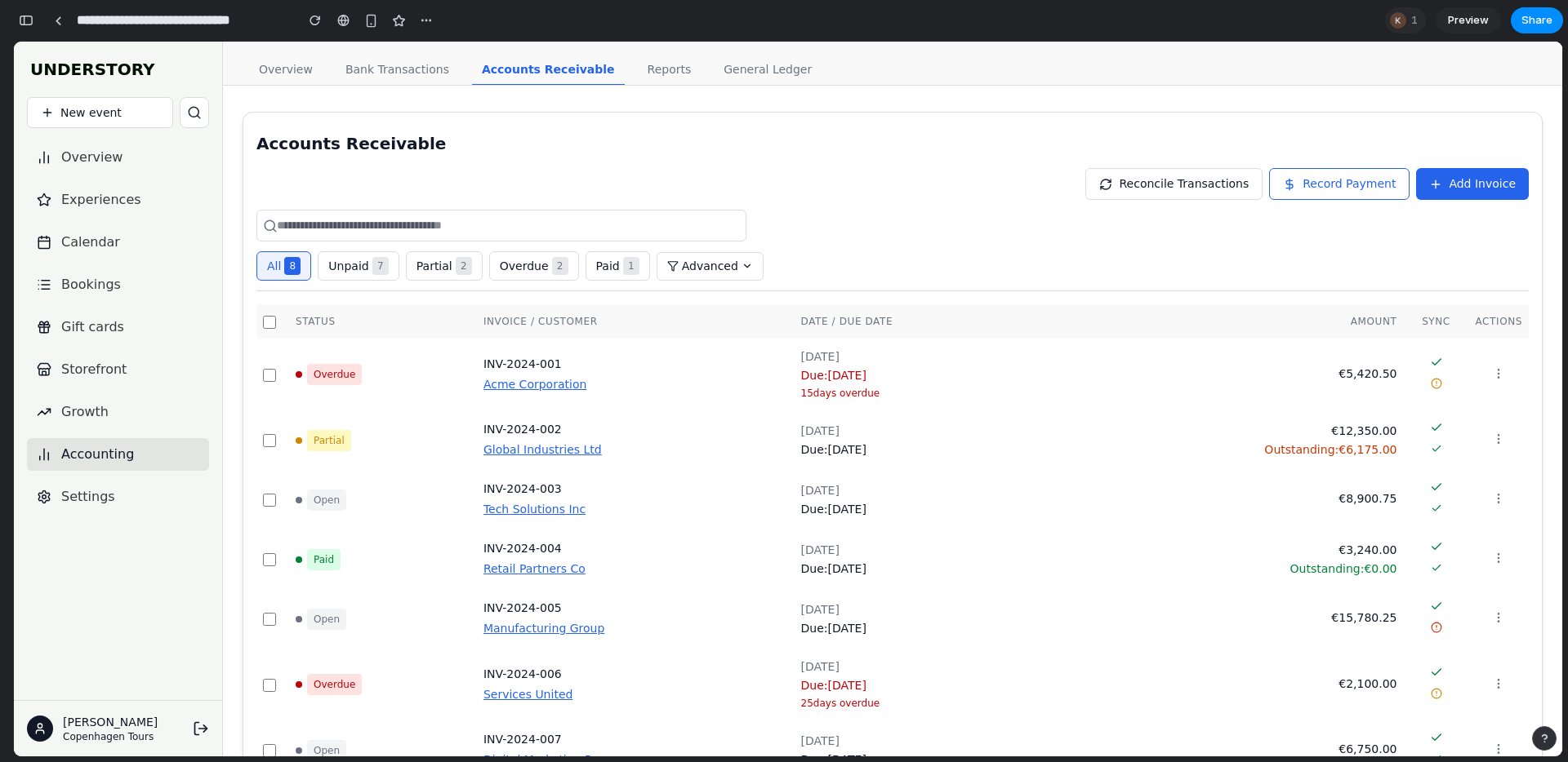
scroll to position [43051, 0]
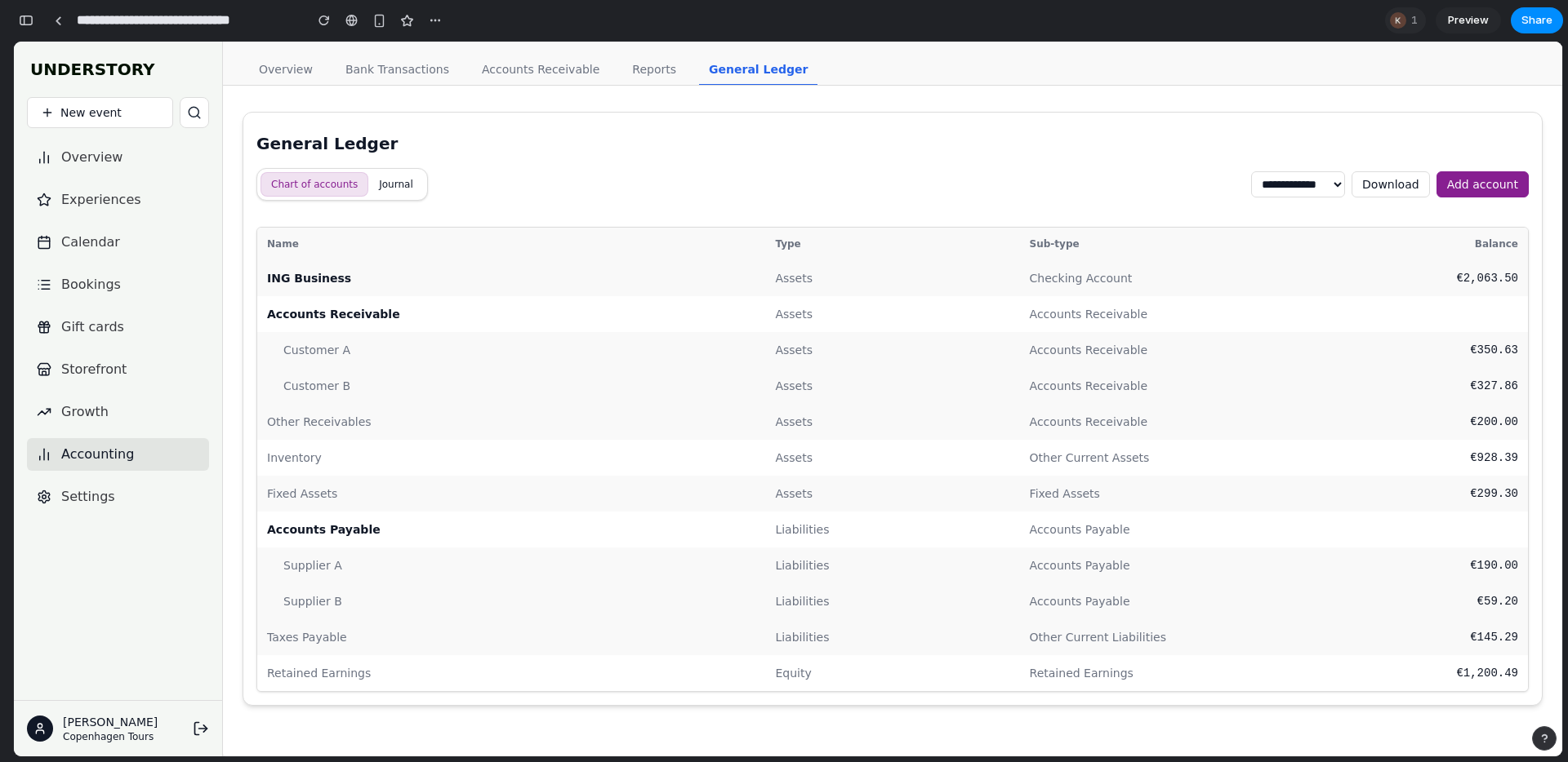
click at [530, 42] on div "Overview Bank Transactions Accounts Receivable Reports General Ledger" at bounding box center [892, 63] width 1339 height 44
click at [534, 61] on link "Accounts Receivable" at bounding box center [541, 69] width 137 height 31
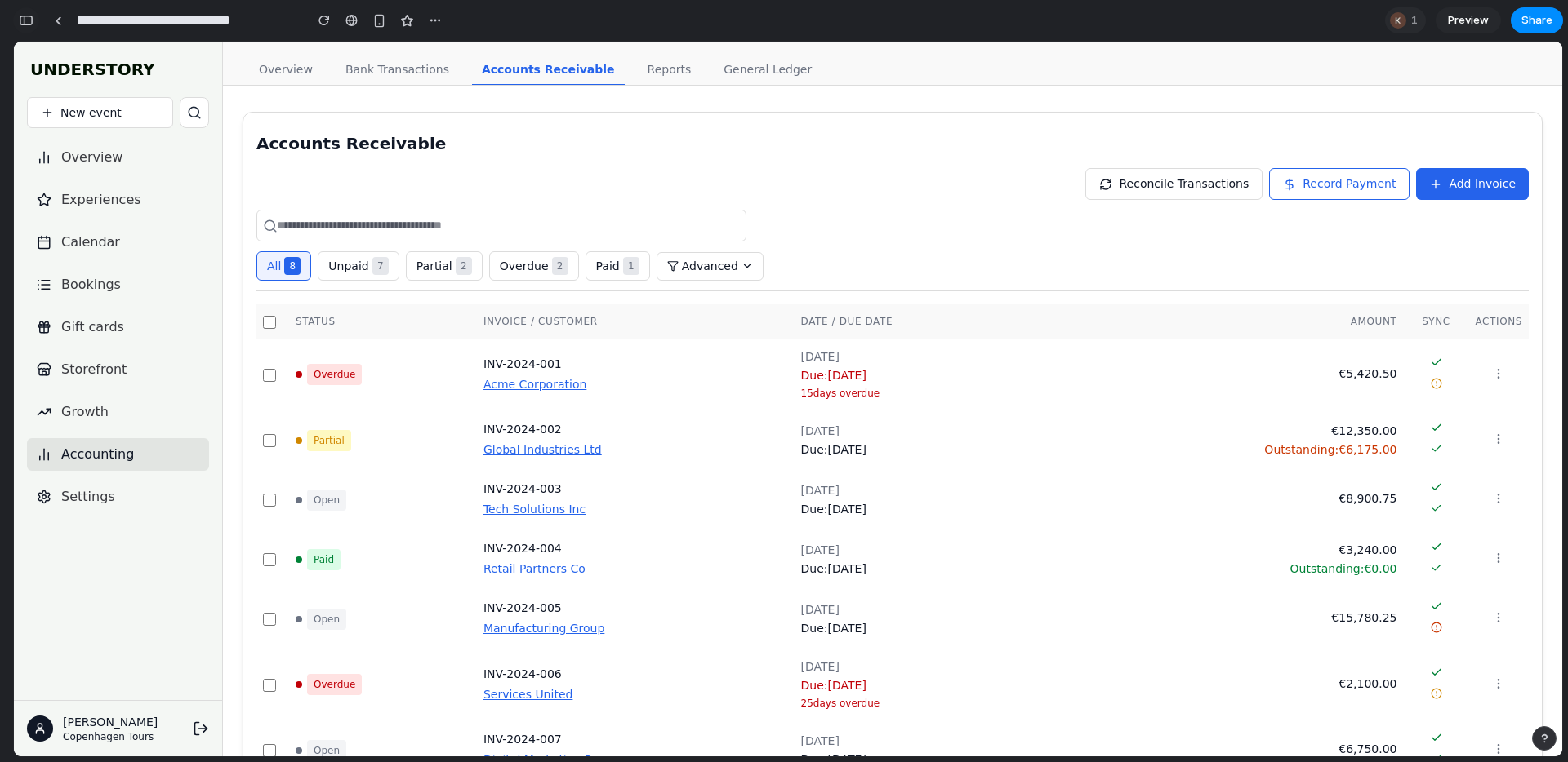
click at [17, 17] on button "button" at bounding box center [26, 21] width 26 height 26
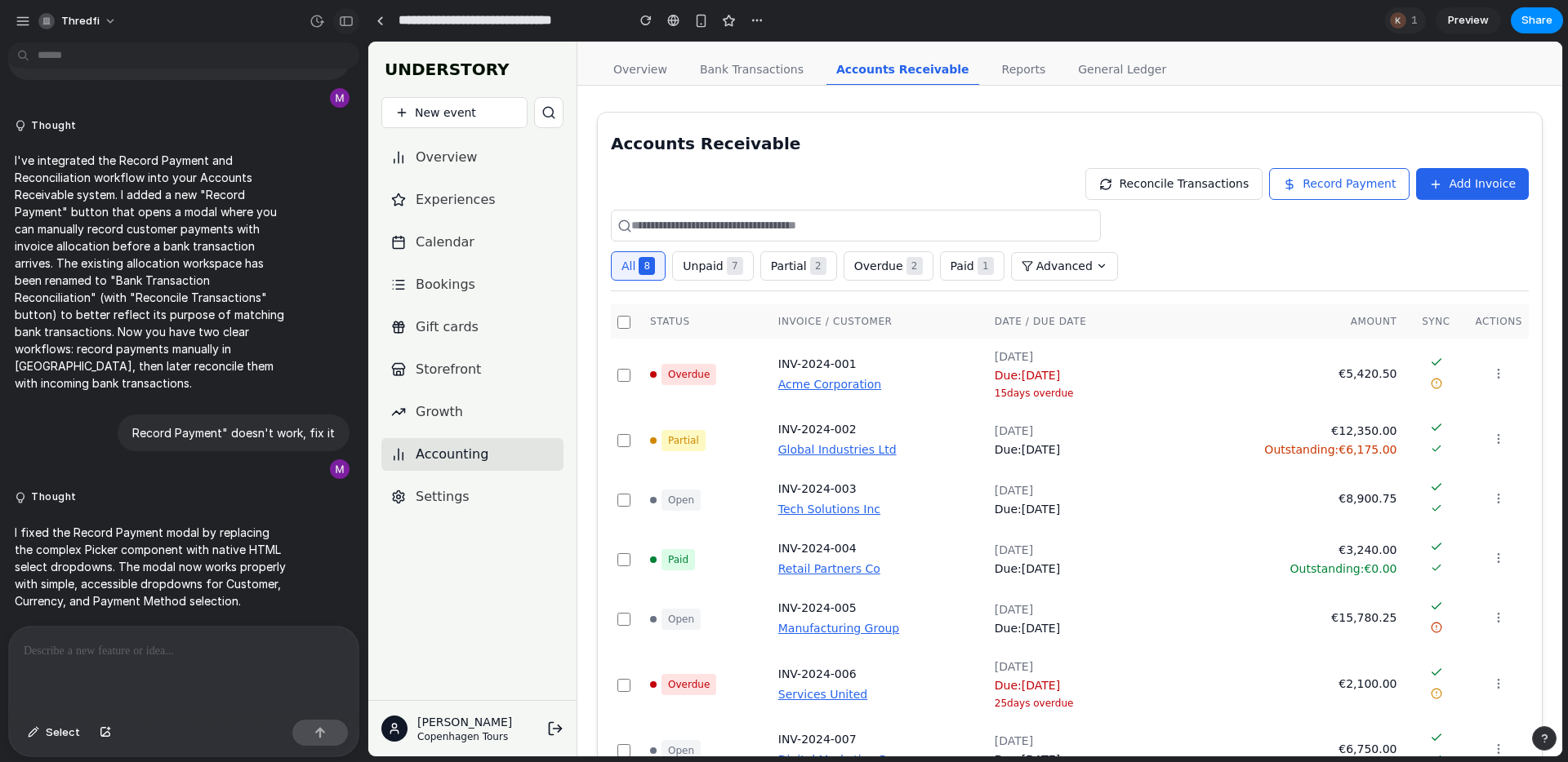
click at [346, 19] on div "button" at bounding box center [346, 22] width 15 height 11
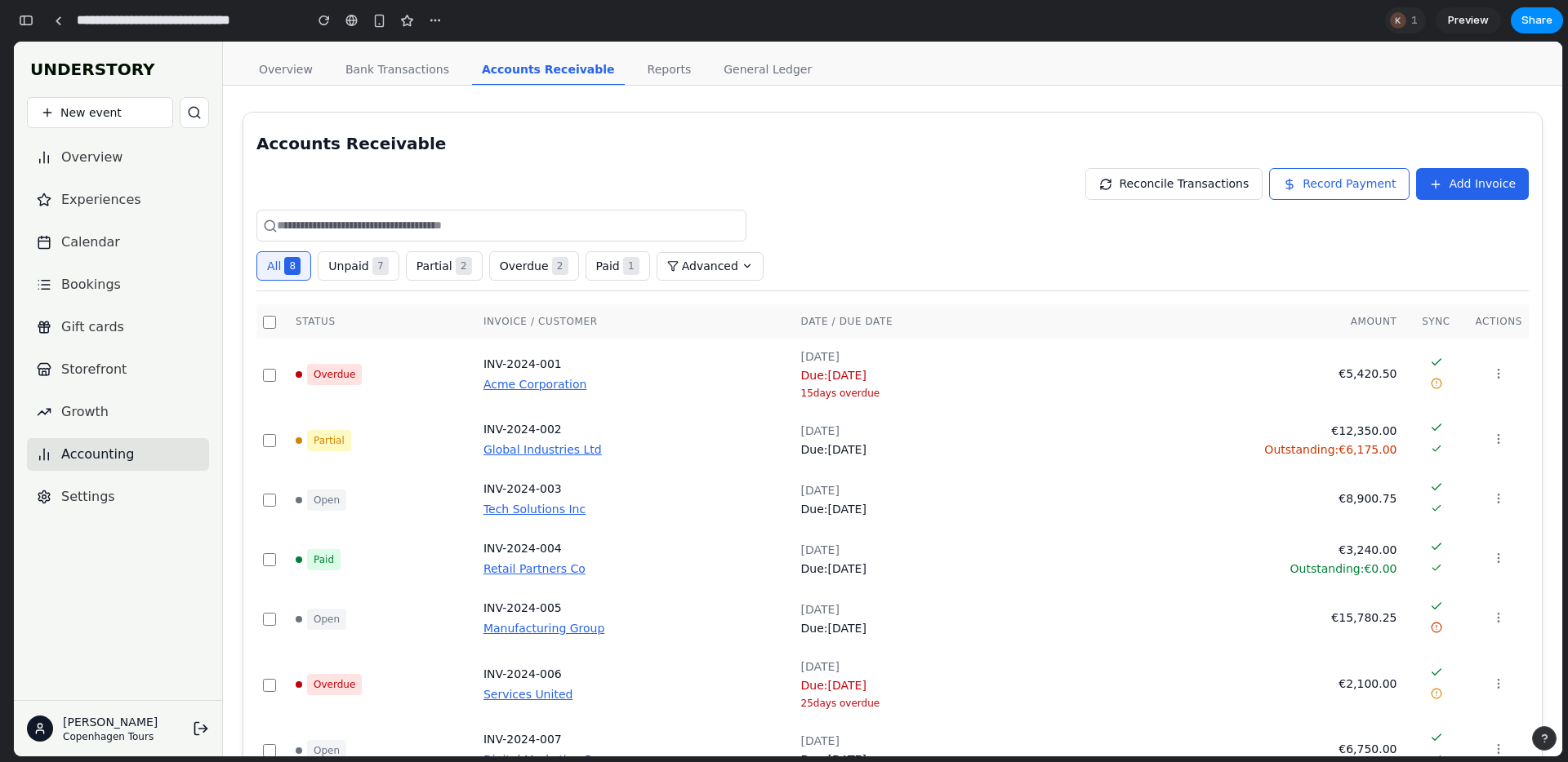
scroll to position [43244, 0]
